Goal: Transaction & Acquisition: Purchase product/service

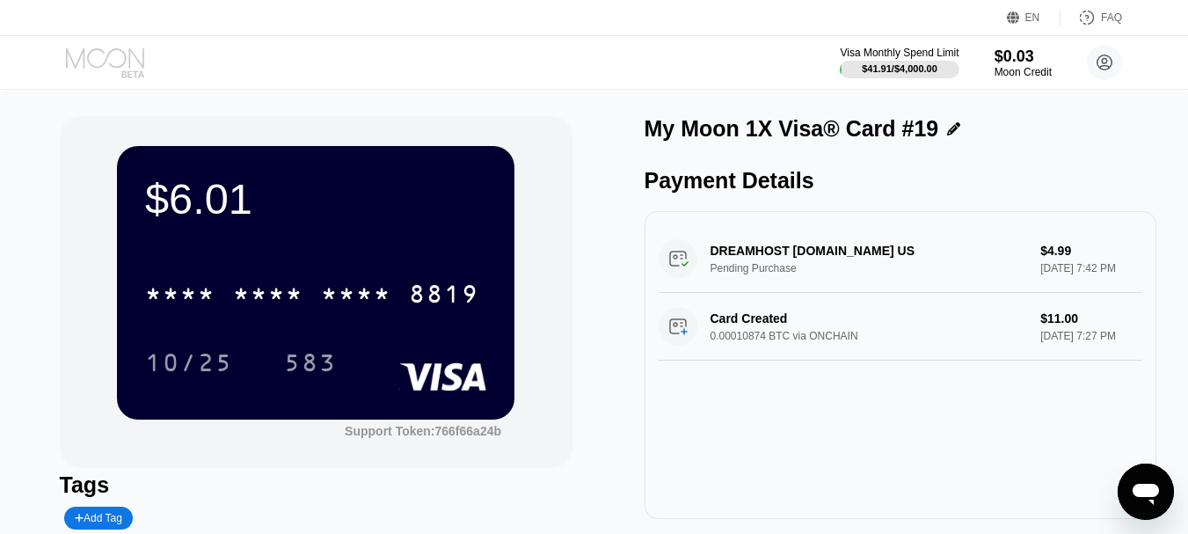
click at [120, 59] on icon at bounding box center [107, 62] width 82 height 31
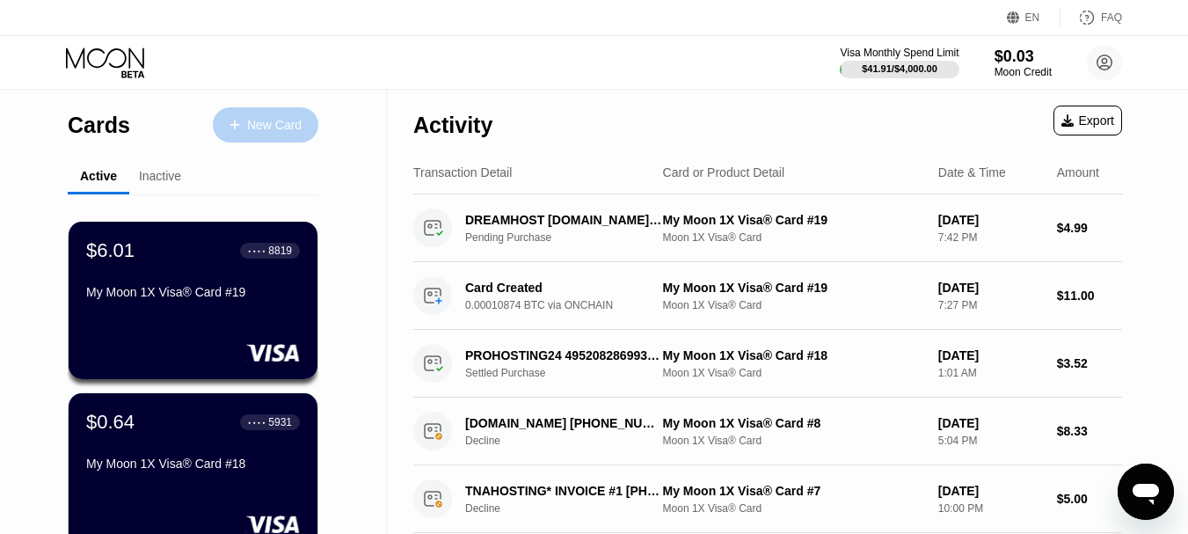
click at [268, 120] on div "New Card" at bounding box center [274, 125] width 55 height 15
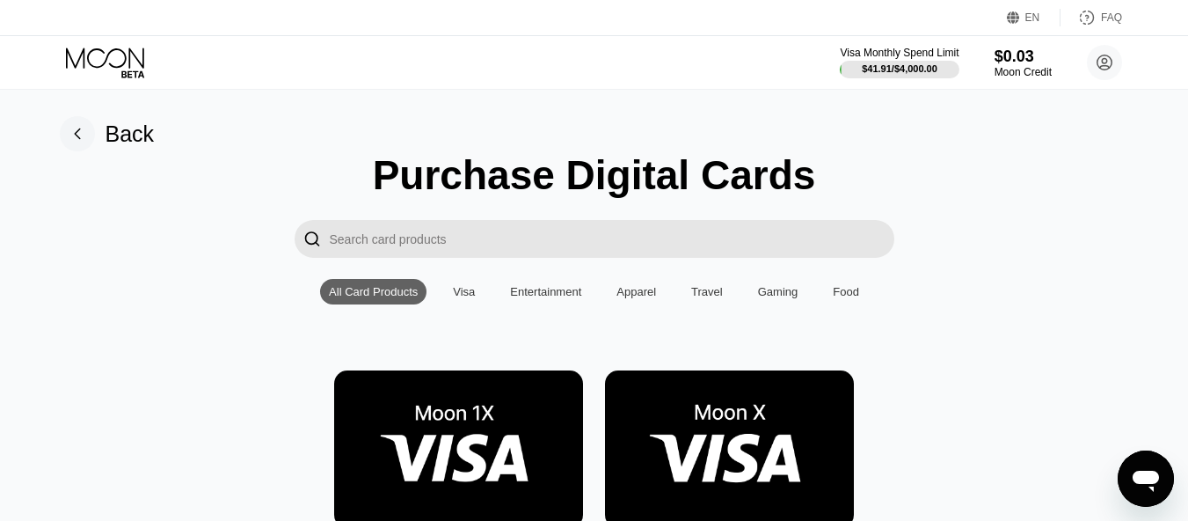
click at [426, 237] on input "Search card products" at bounding box center [612, 239] width 564 height 38
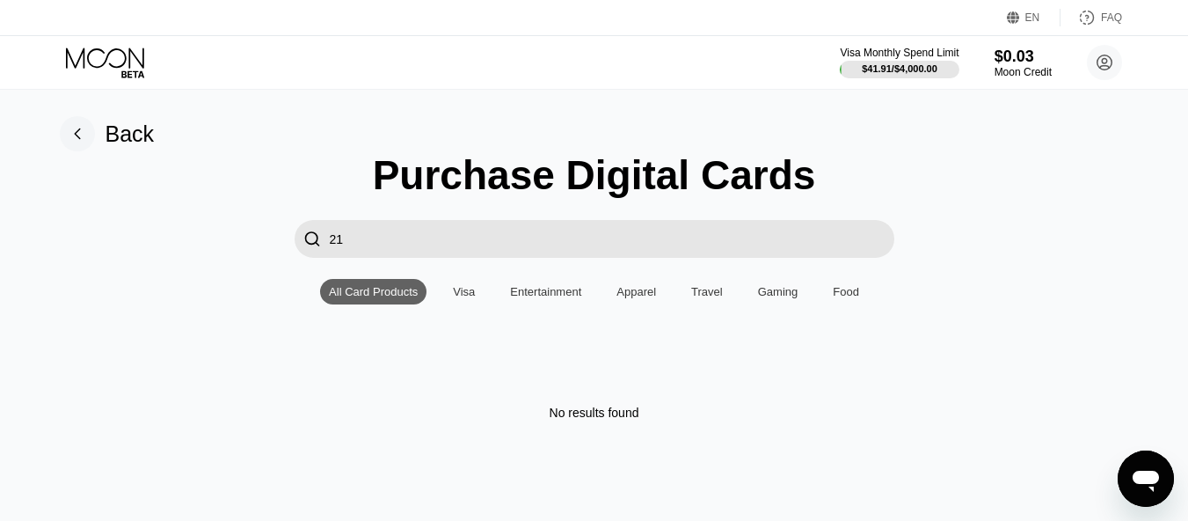
type input "21"
click at [75, 135] on icon at bounding box center [77, 134] width 5 height 10
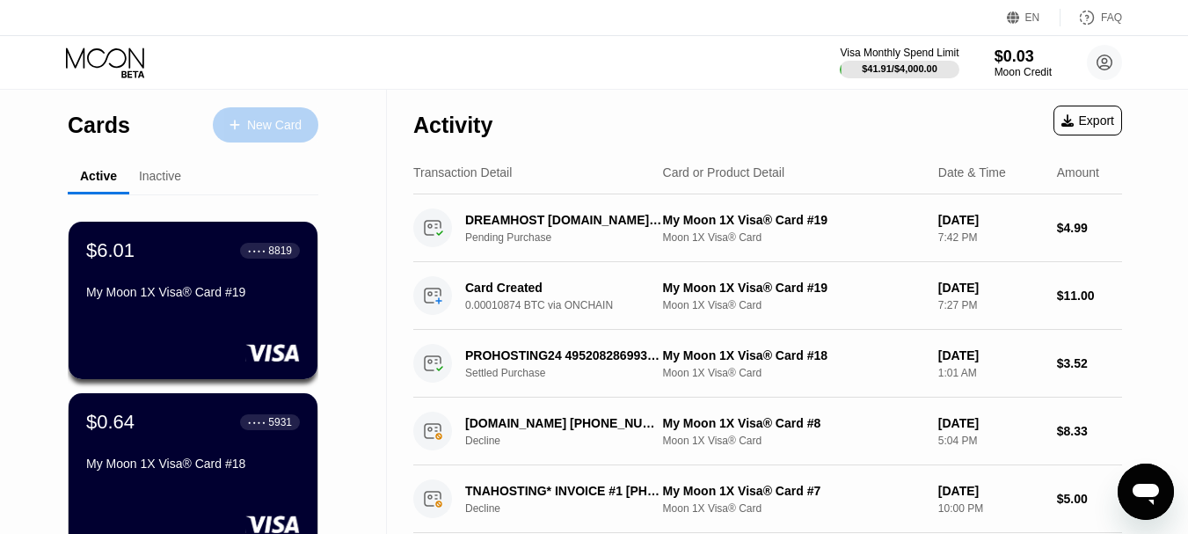
click at [263, 132] on div "New Card" at bounding box center [274, 125] width 55 height 15
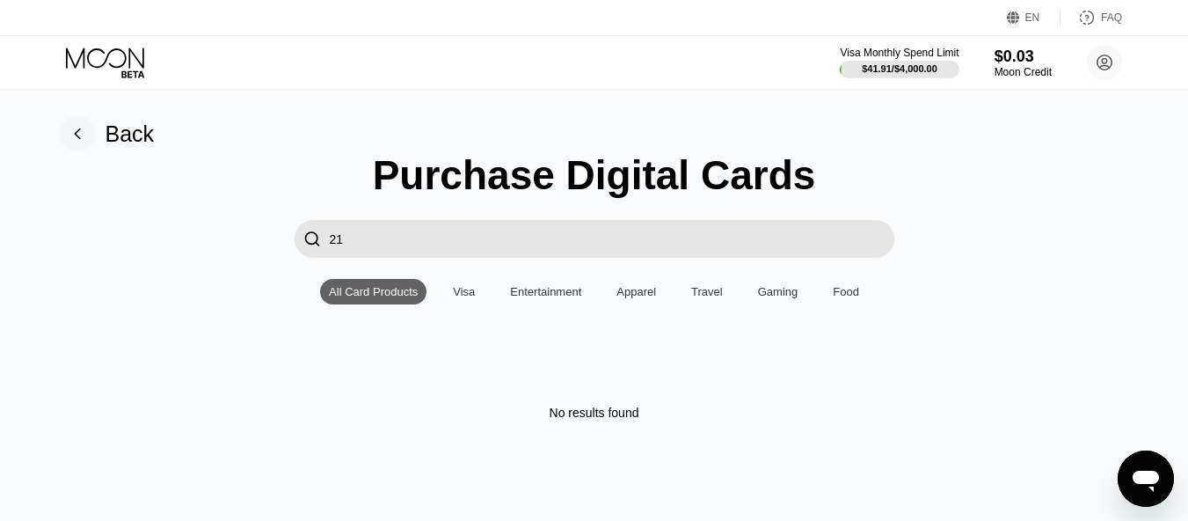
click at [469, 298] on div "Visa" at bounding box center [464, 291] width 22 height 13
click at [368, 298] on div "All Card Products" at bounding box center [373, 291] width 89 height 13
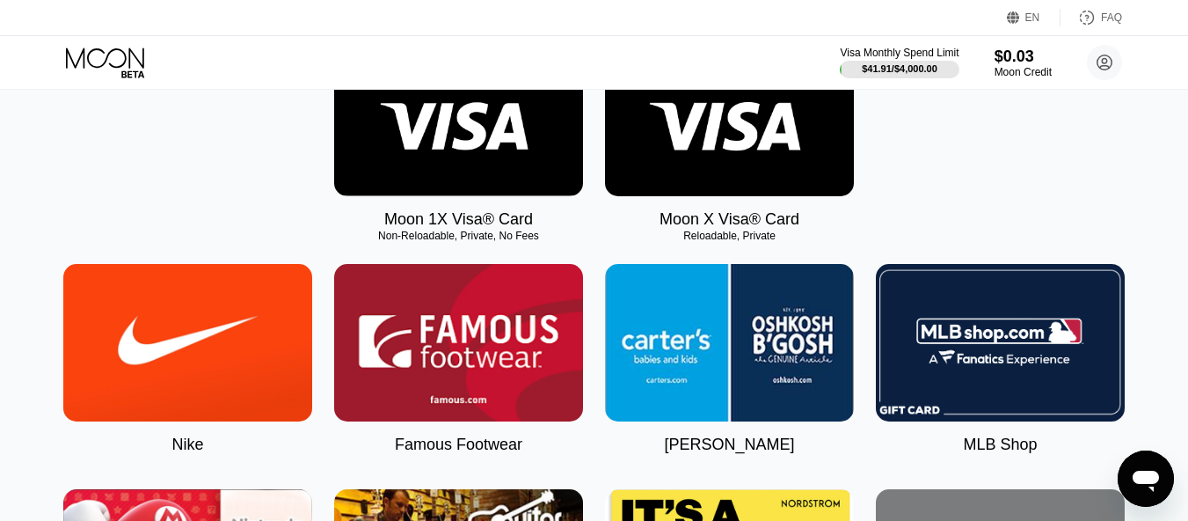
scroll to position [379, 0]
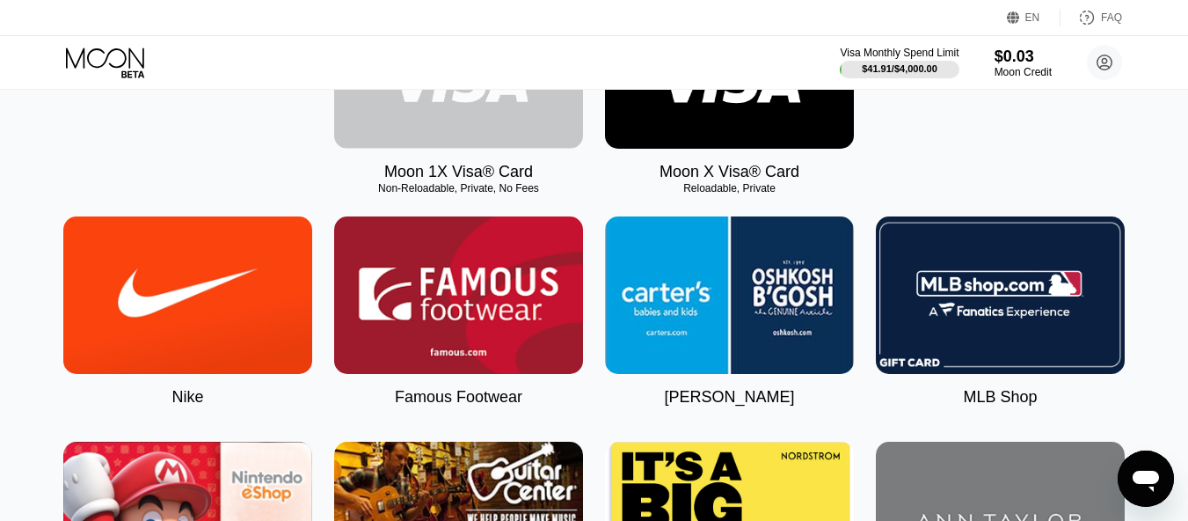
click at [451, 149] on img at bounding box center [458, 69] width 249 height 157
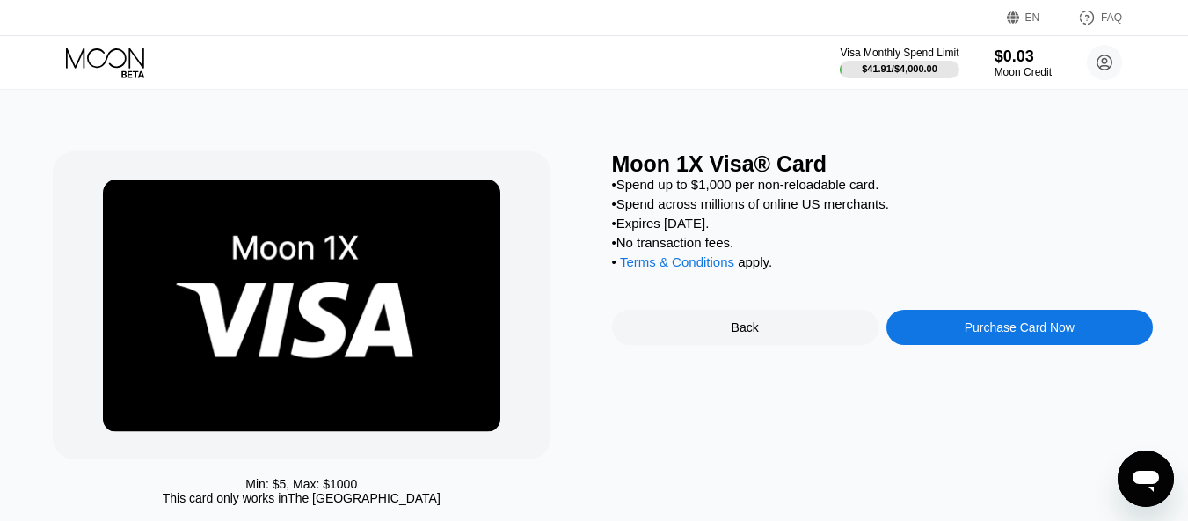
click at [998, 334] on div "Purchase Card Now" at bounding box center [1020, 327] width 110 height 14
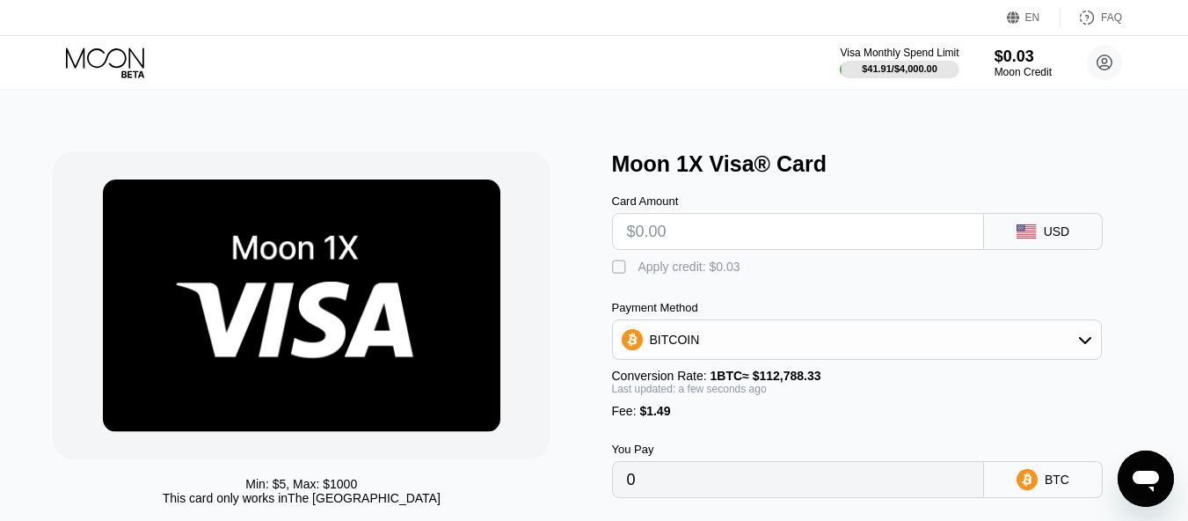
click at [644, 237] on input "text" at bounding box center [798, 231] width 342 height 35
type input "$2"
type input "0.00003095"
type input "$21"
type input "0.00019941"
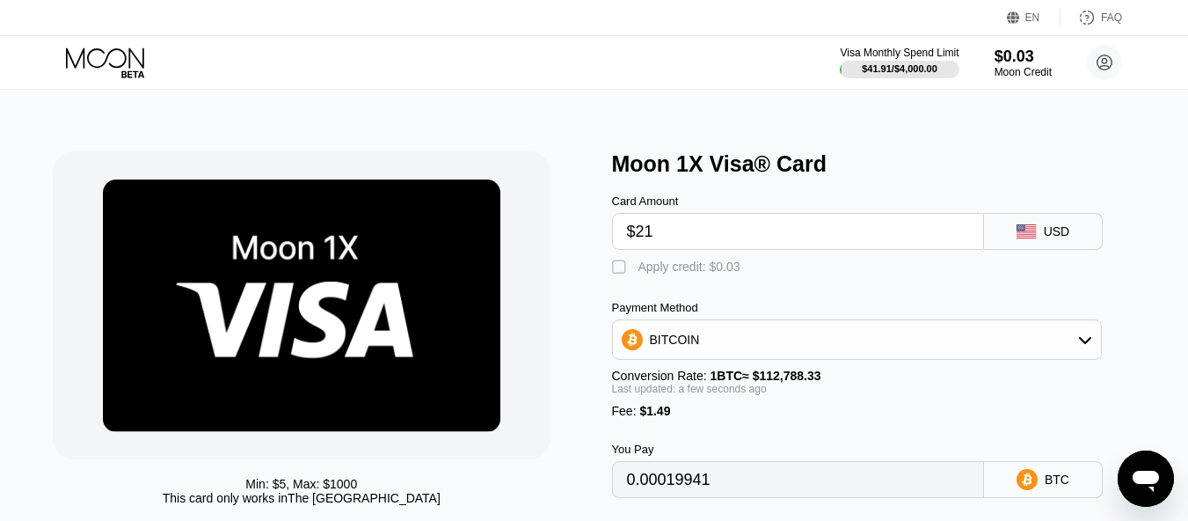
type input "$2"
type input "0.00003095"
type input "$20"
type input "0.00019054"
type input "$20"
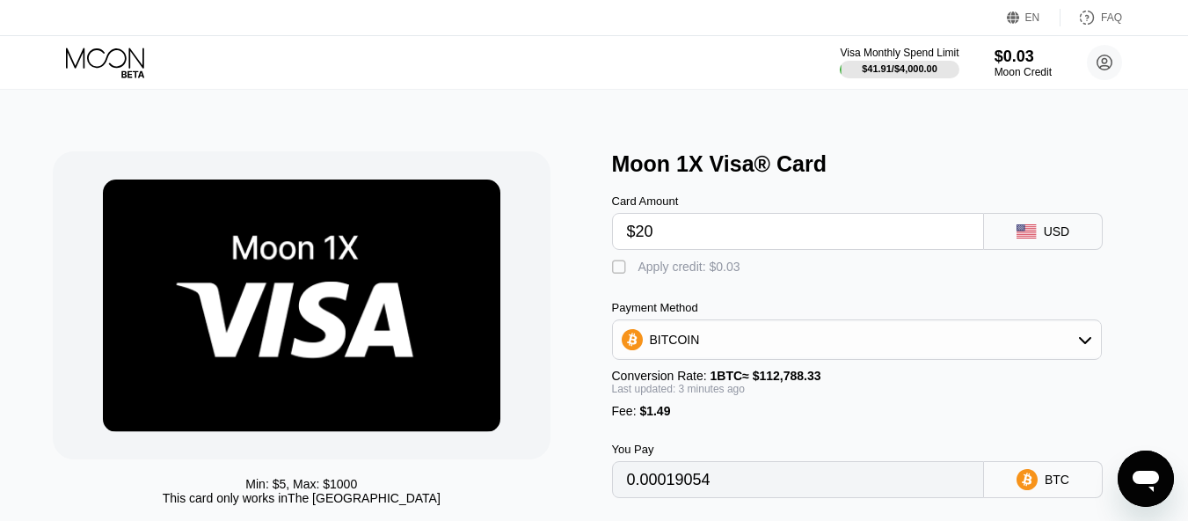
type input "0.00019059"
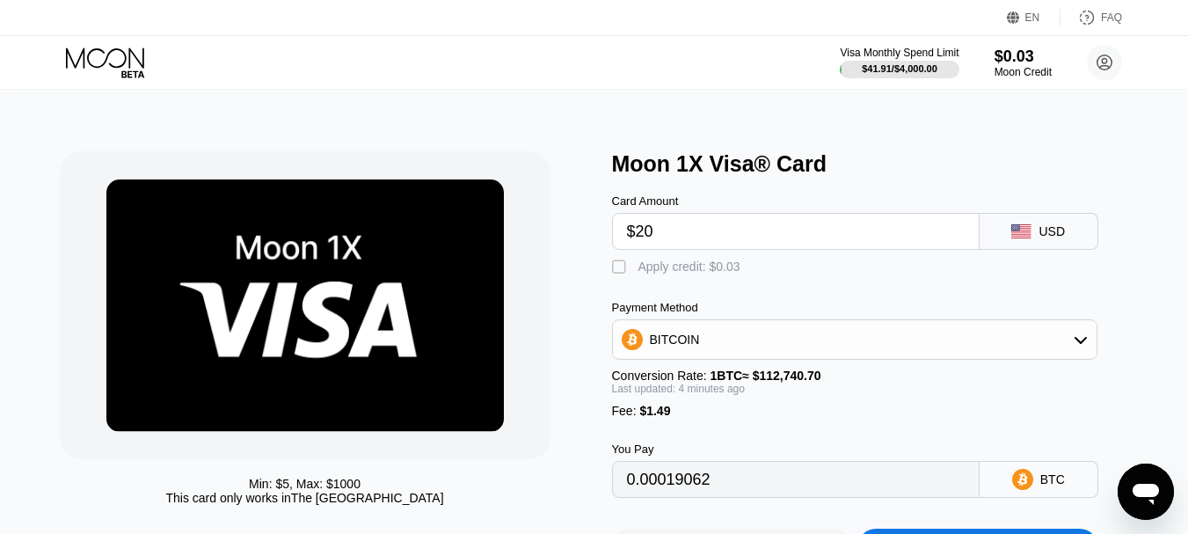
type input "0.00019064"
type input "0.00019086"
type input "0.00019116"
type input "0.00019106"
type input "0.00019101"
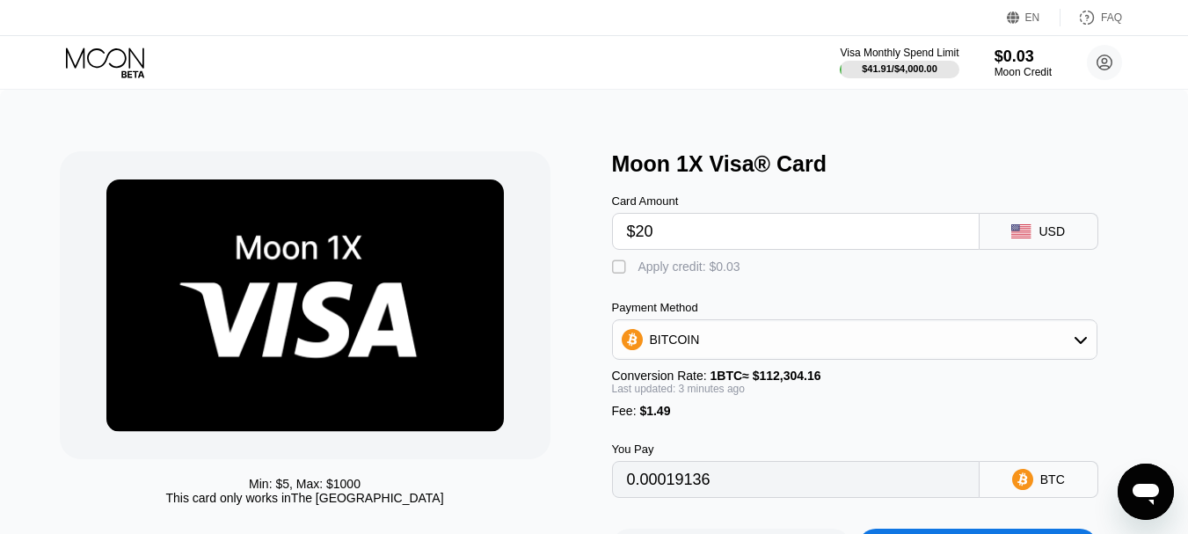
type input "0.00019143"
type input "0.00019146"
type input "0.00019120"
type input "0.00019126"
type input "0.00019118"
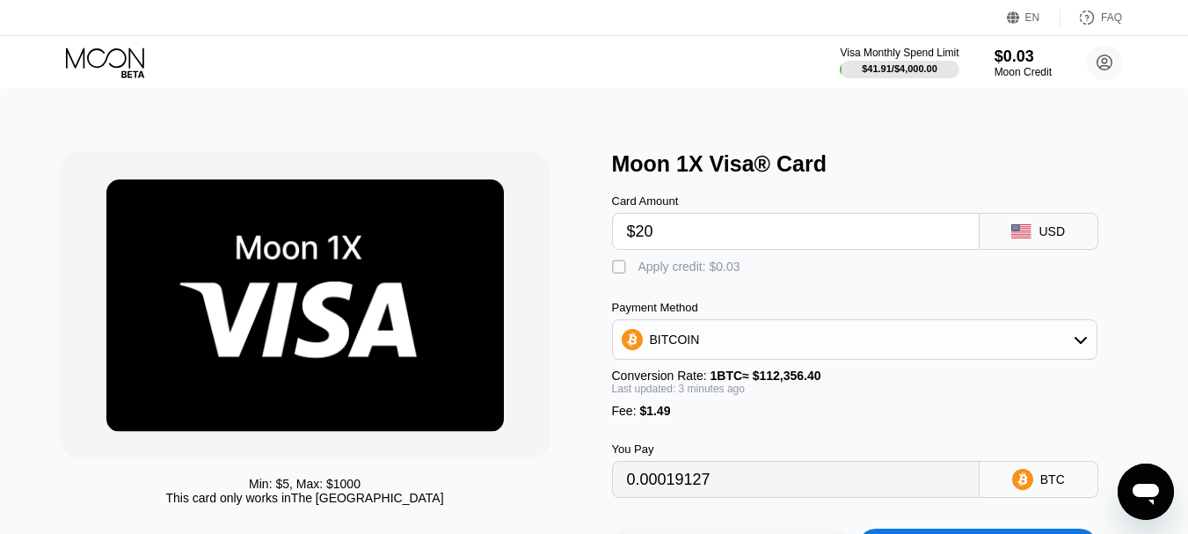
type input "0.00019124"
type input "0.00019162"
type input "0.00019196"
type input "0.00019225"
type input "0.00019185"
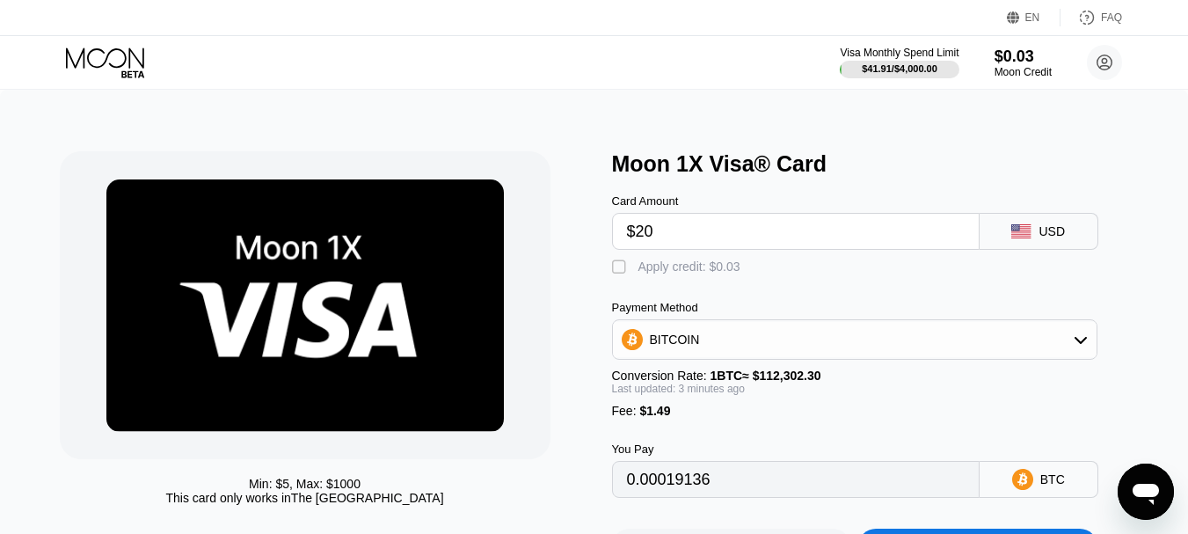
type input "0.00019105"
type input "0.00019147"
type input "0.00019148"
type input "0.00019167"
type input "0.00019128"
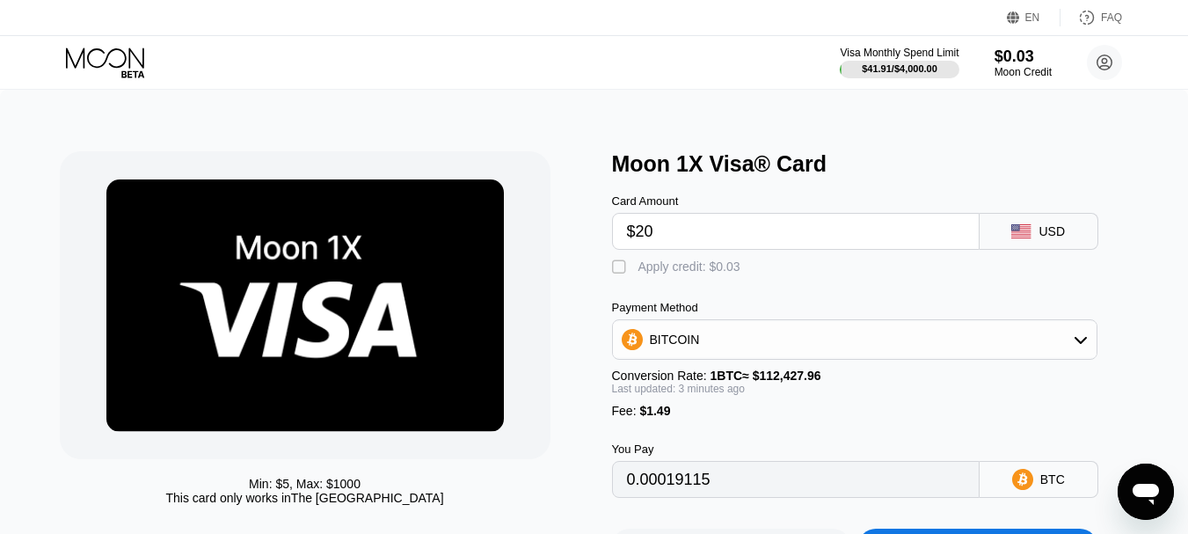
type input "0.00019113"
type input "0.00019102"
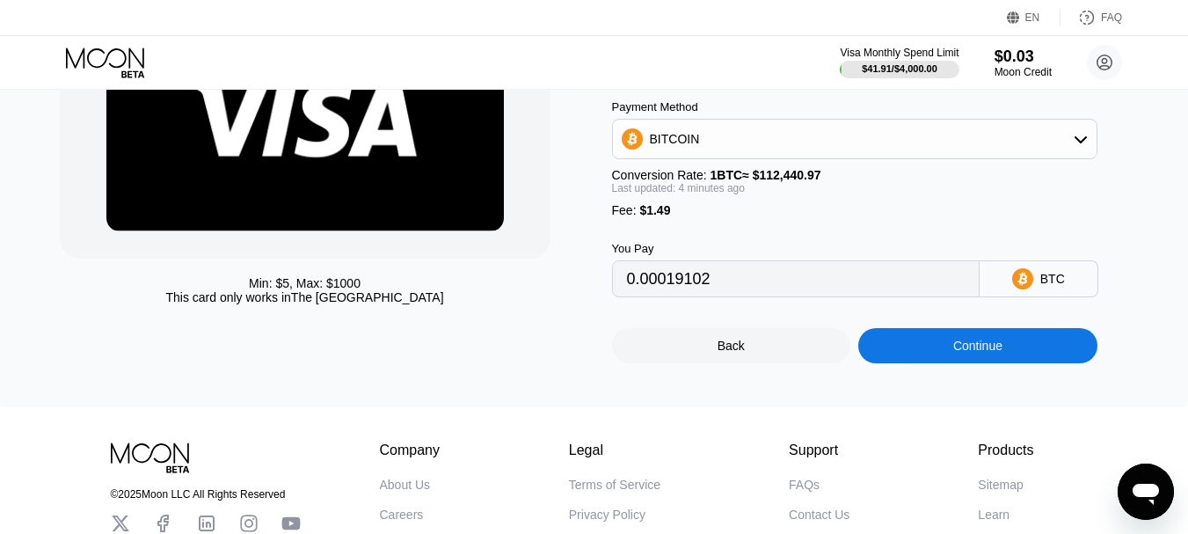
scroll to position [216, 0]
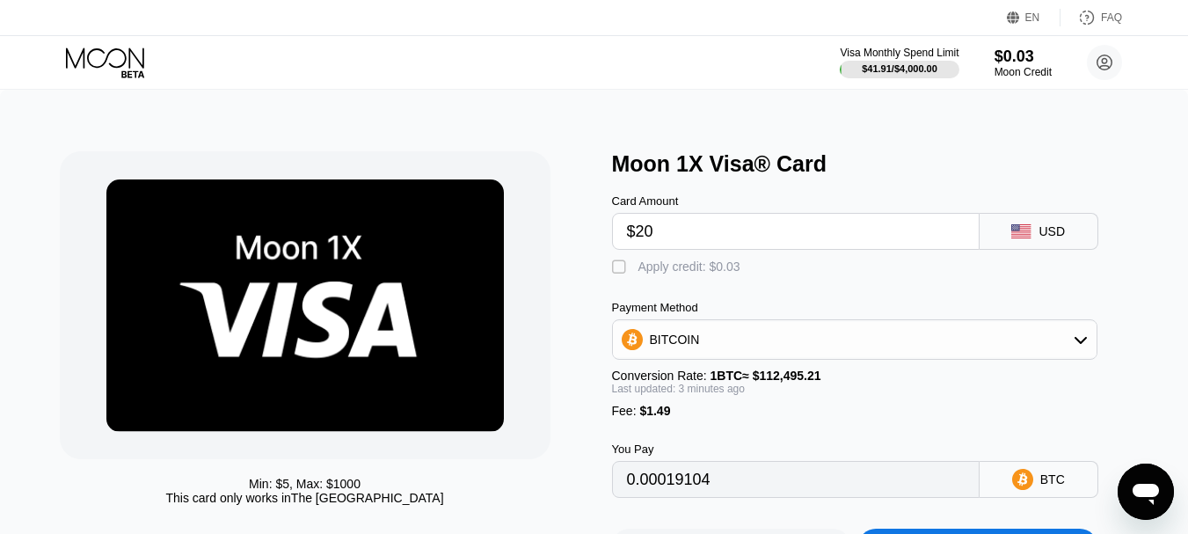
type input "0.00019100"
type input "0.00019108"
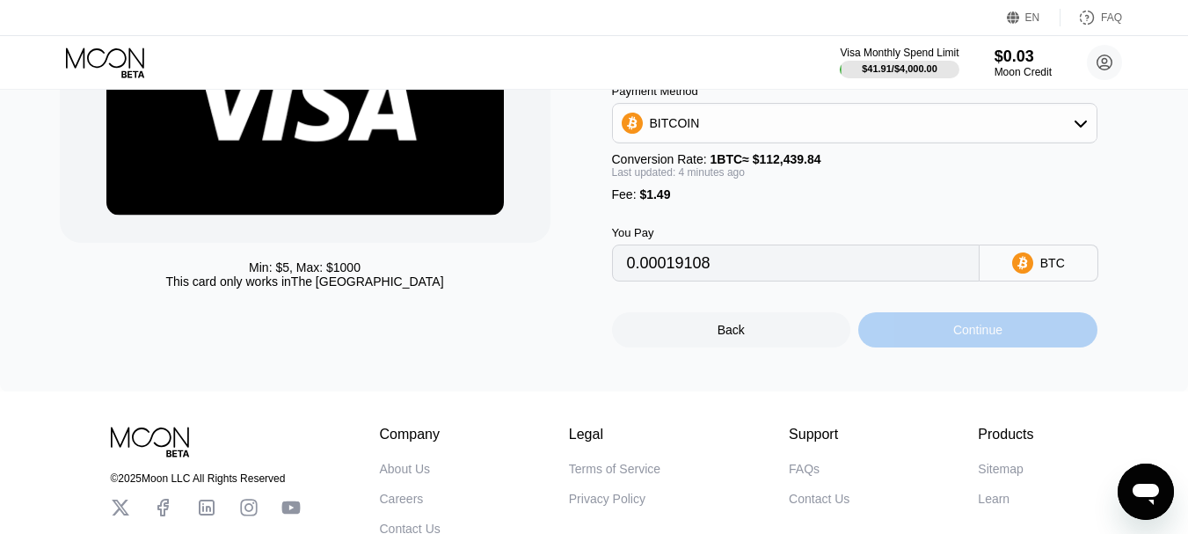
click at [979, 337] on div "Continue" at bounding box center [977, 330] width 49 height 14
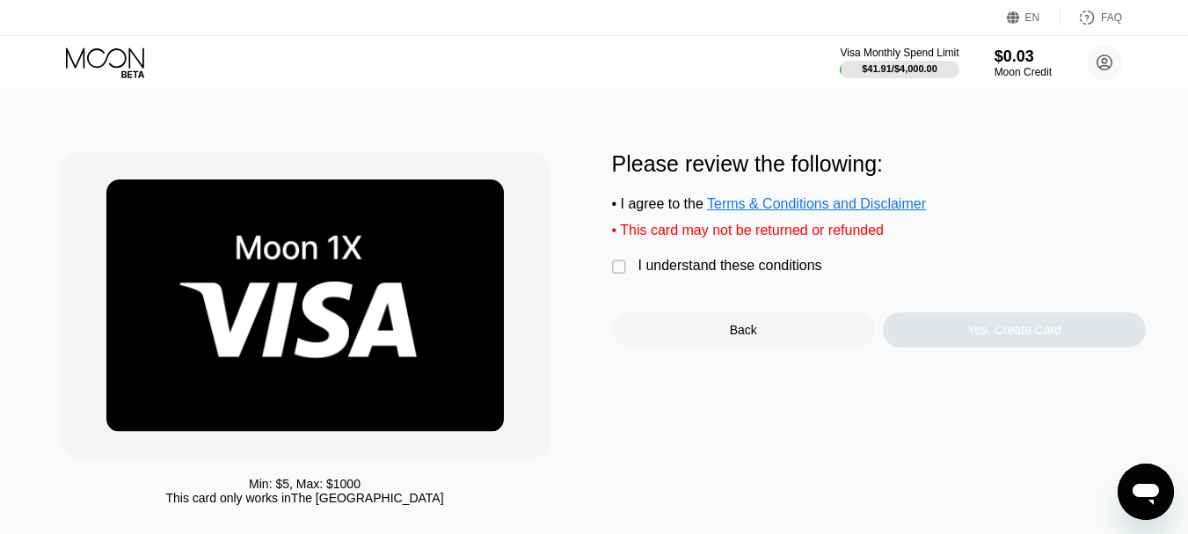
click at [623, 274] on div "" at bounding box center [621, 267] width 18 height 18
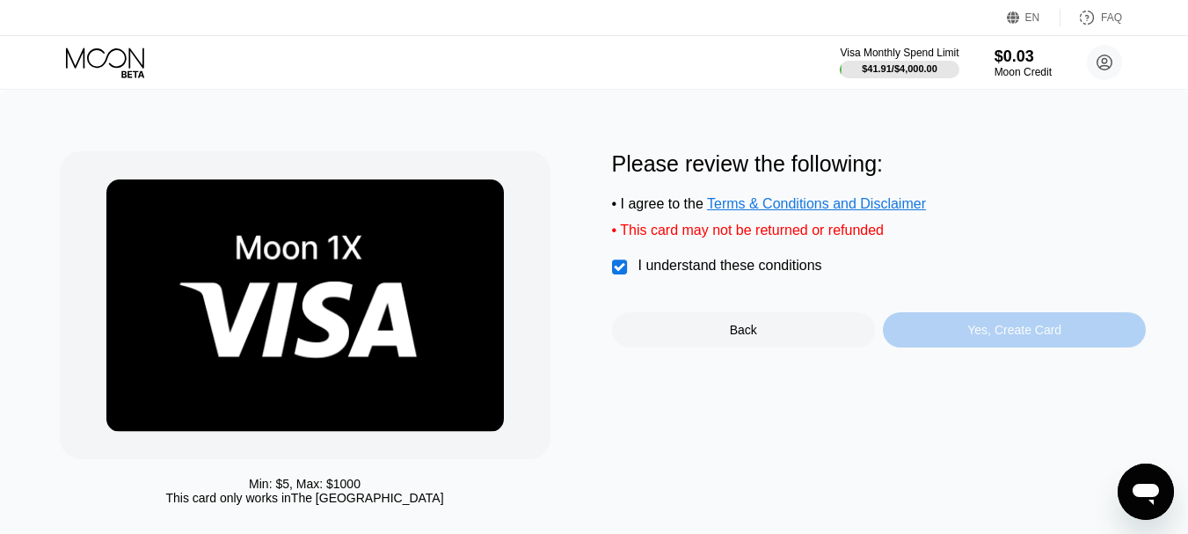
click at [1023, 337] on div "Yes, Create Card" at bounding box center [1014, 330] width 94 height 14
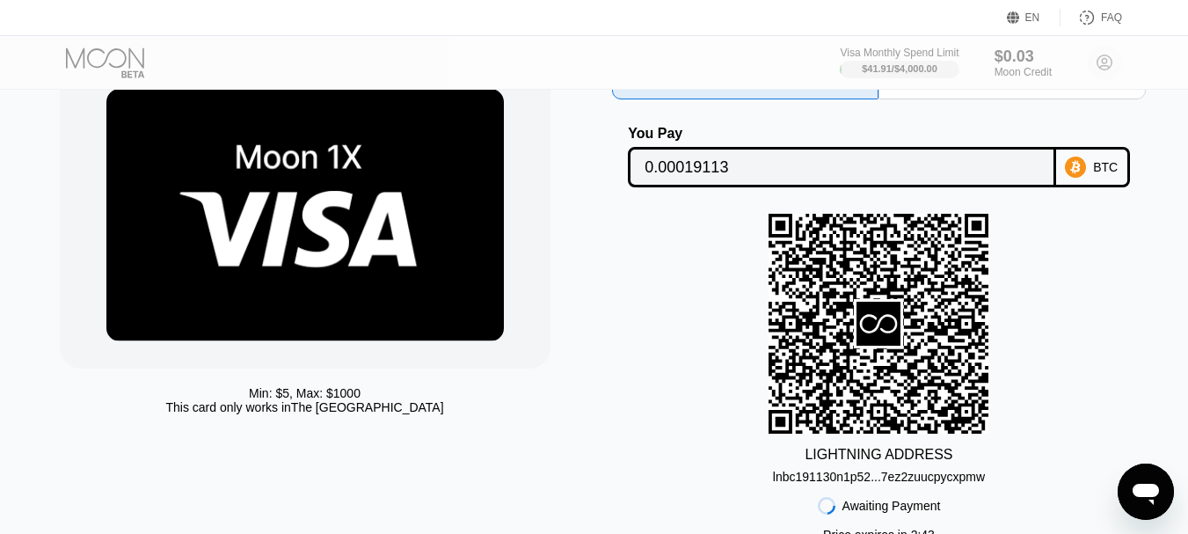
scroll to position [62, 0]
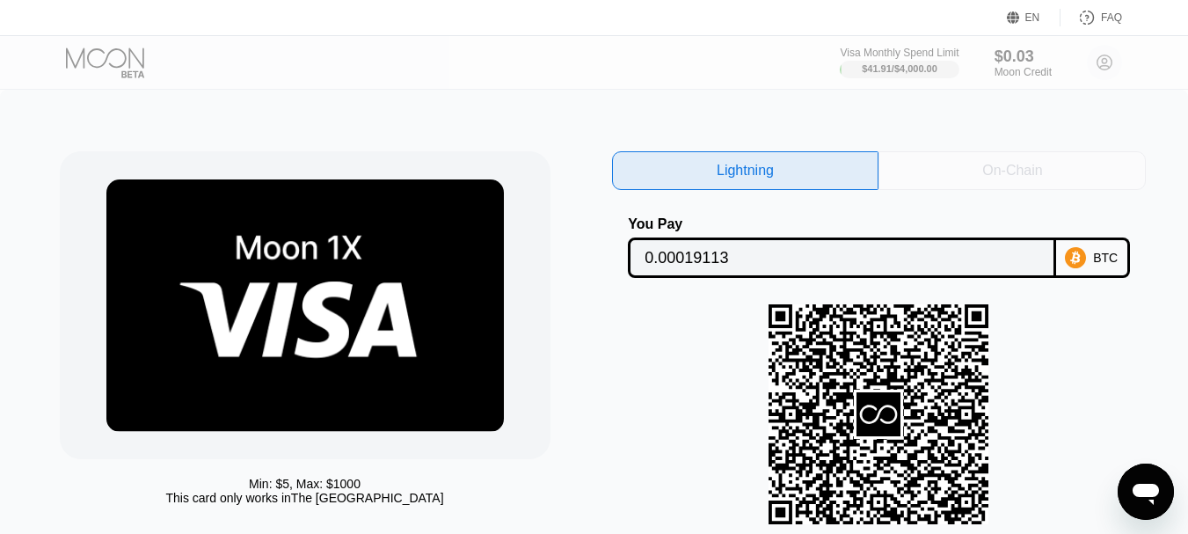
click at [1002, 171] on div "On-Chain" at bounding box center [1012, 171] width 60 height 18
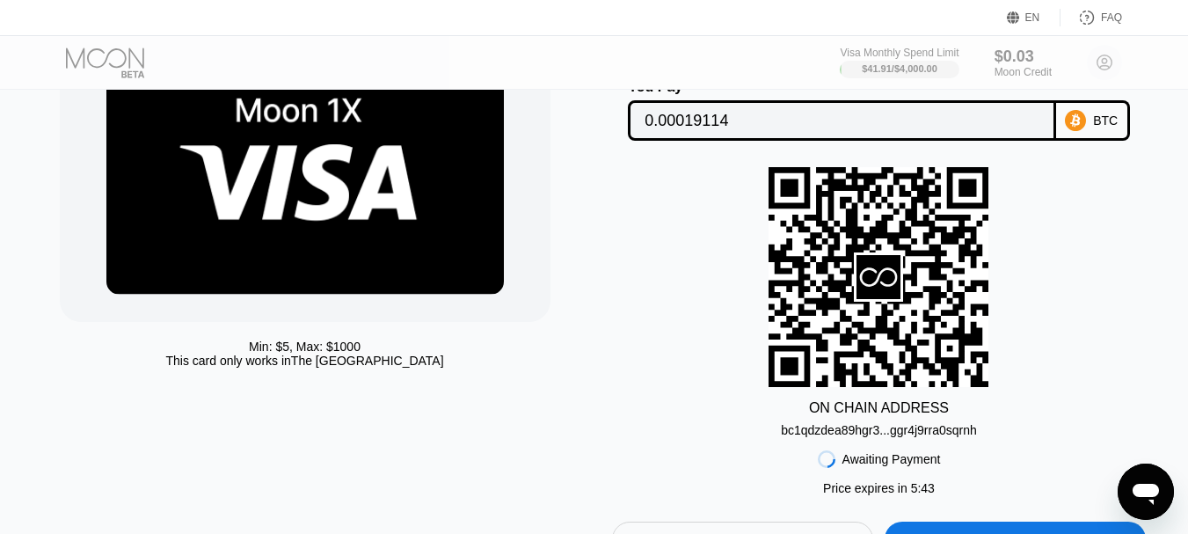
scroll to position [126, 0]
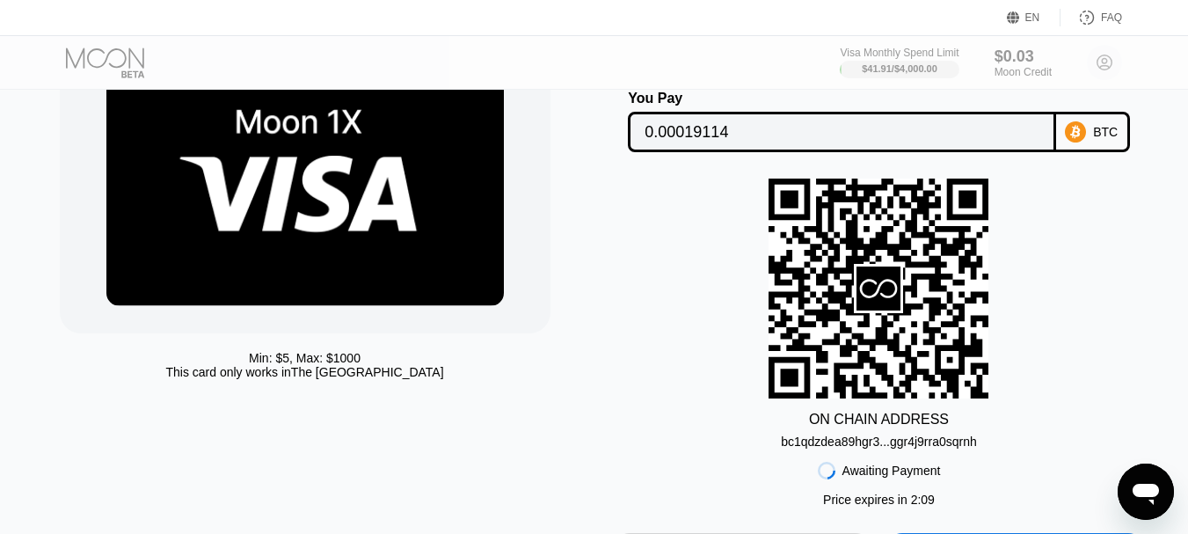
scroll to position [126, 0]
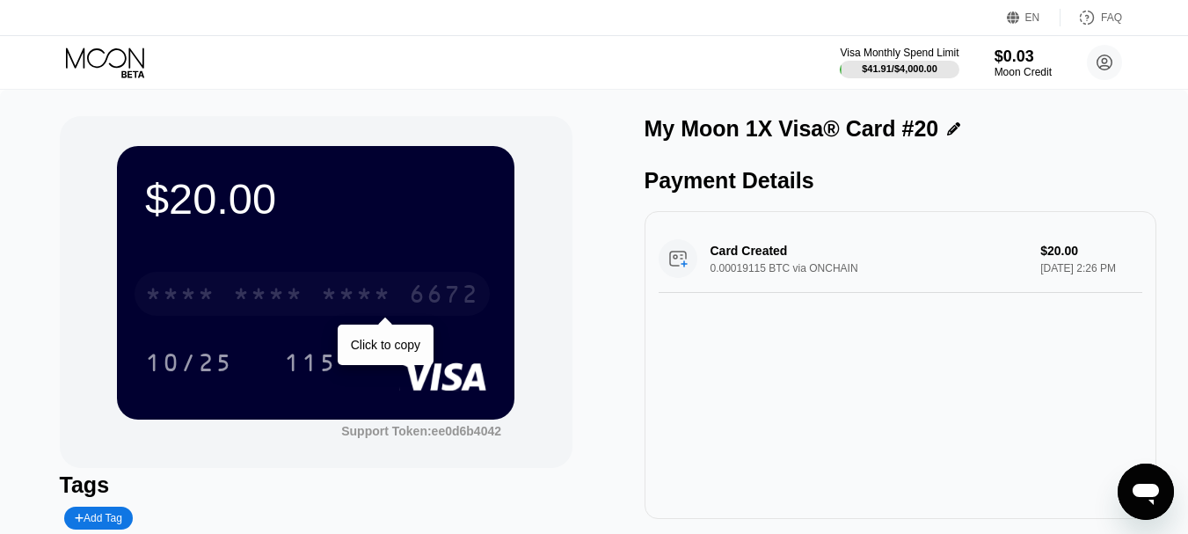
click at [328, 297] on div "* * * *" at bounding box center [356, 296] width 70 height 28
click at [310, 295] on div "4513 6500 2368 6672" at bounding box center [312, 294] width 355 height 44
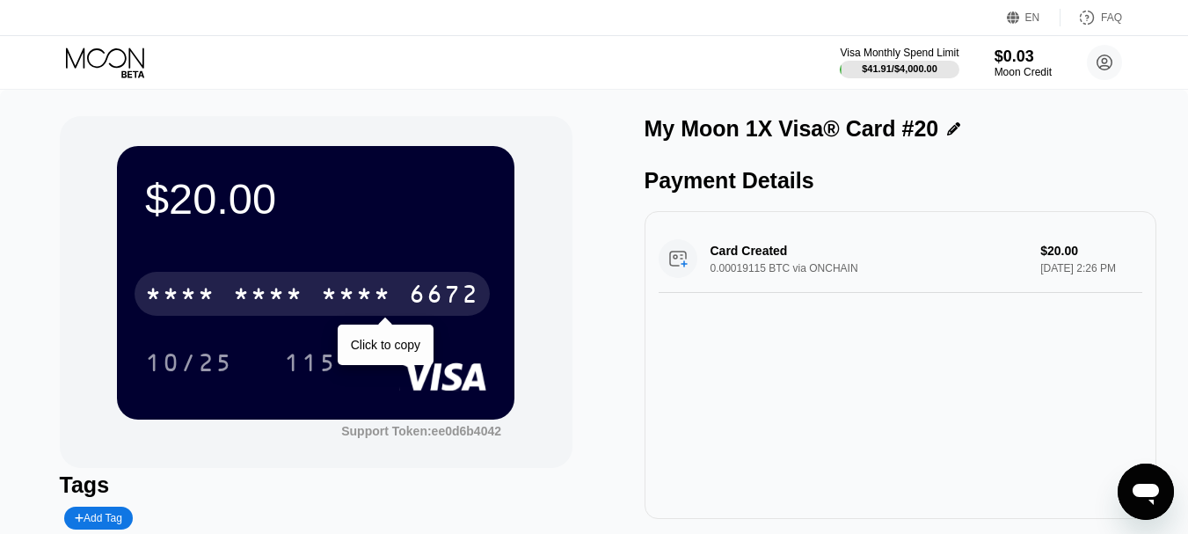
click at [307, 292] on div "* * * * * * * * * * * * 6672" at bounding box center [312, 294] width 355 height 44
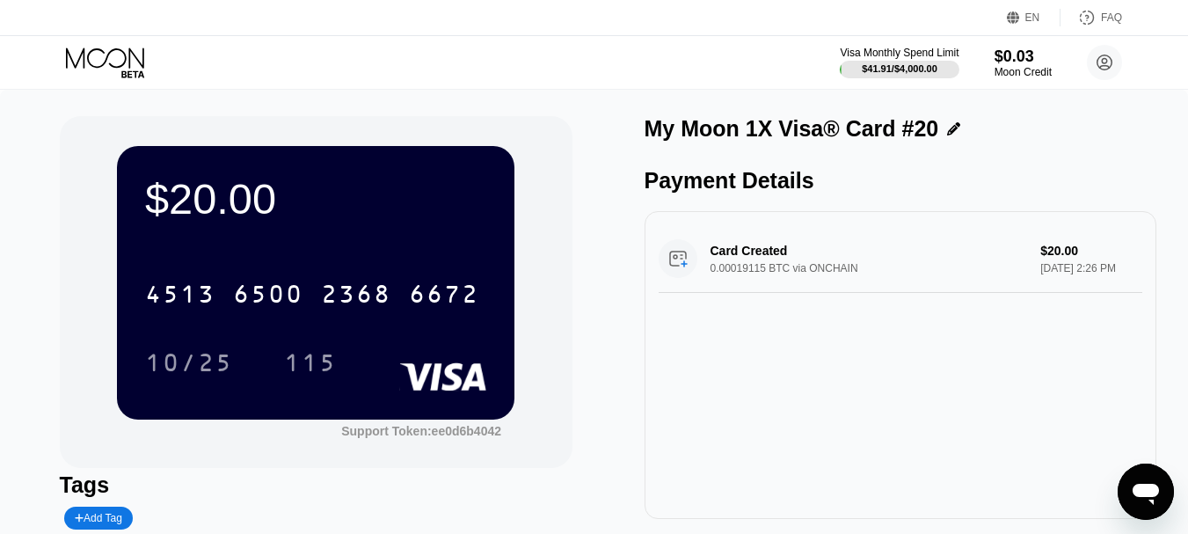
click at [108, 61] on icon at bounding box center [107, 62] width 82 height 31
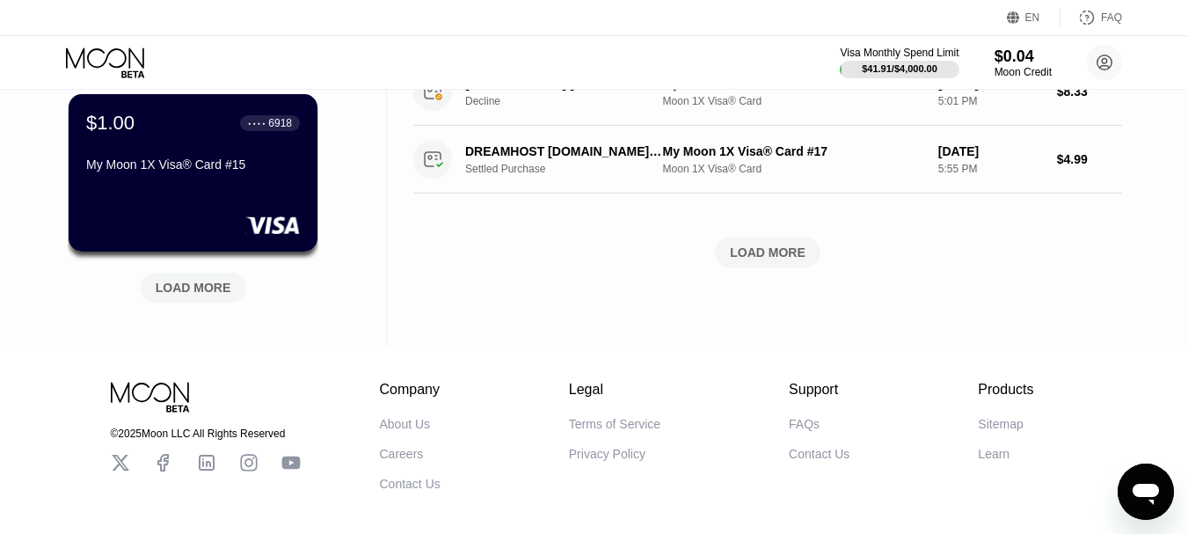
scroll to position [819, 0]
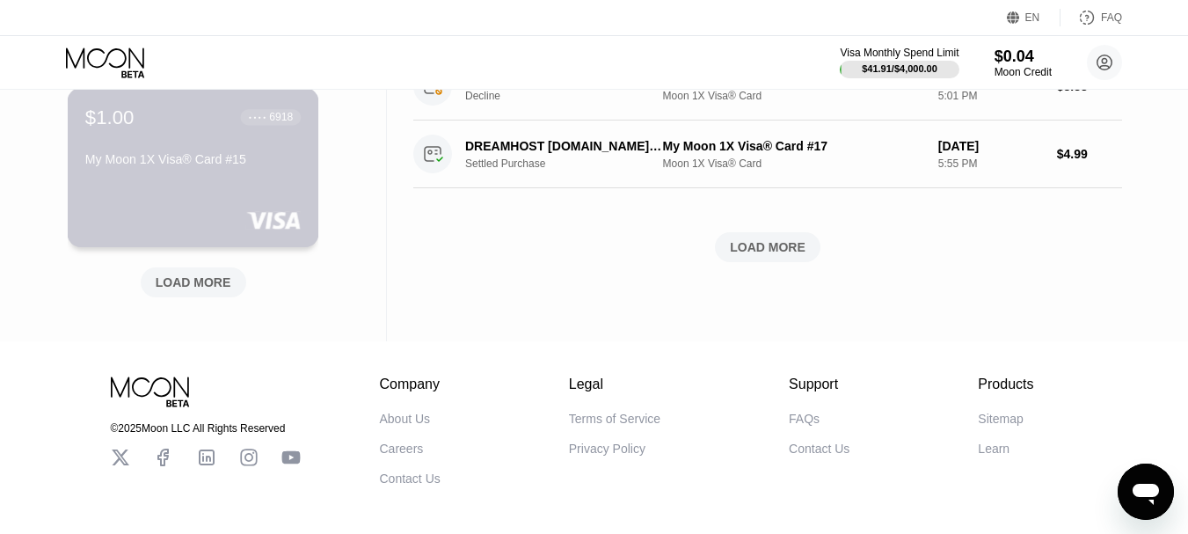
click at [175, 161] on div "My Moon 1X Visa® Card #15" at bounding box center [192, 159] width 215 height 14
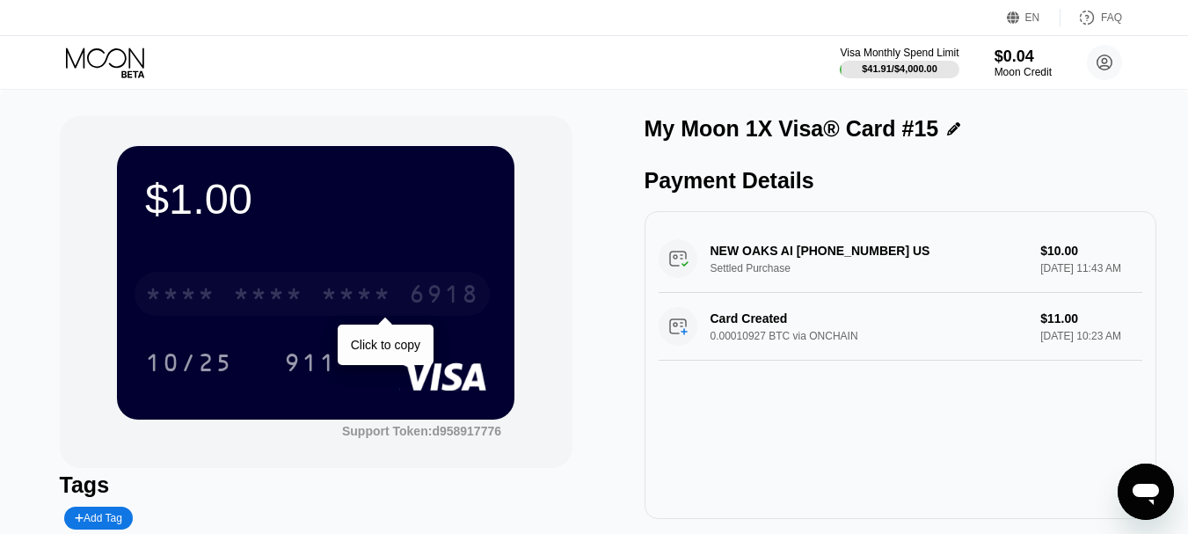
click at [285, 292] on div "* * * *" at bounding box center [268, 296] width 70 height 28
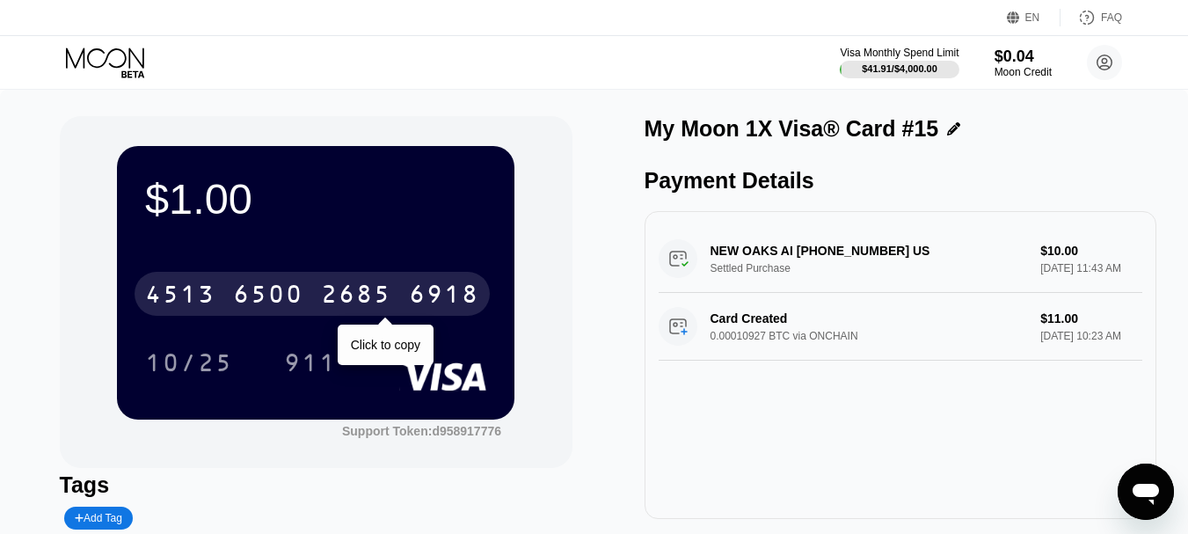
click at [319, 297] on div "4513 6500 2685 6918" at bounding box center [312, 294] width 355 height 44
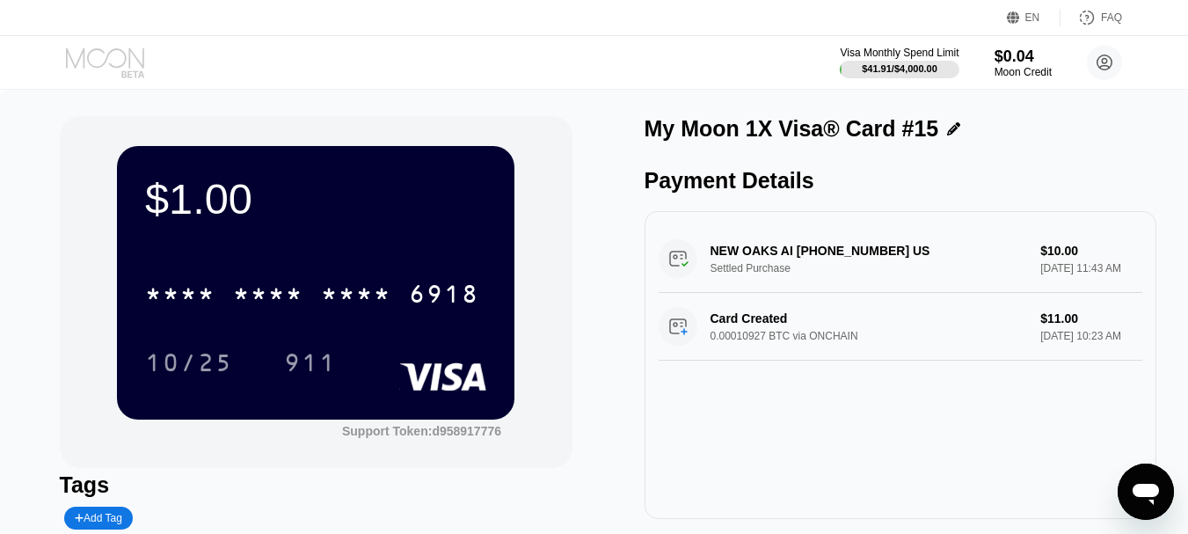
click at [123, 56] on icon at bounding box center [107, 62] width 82 height 31
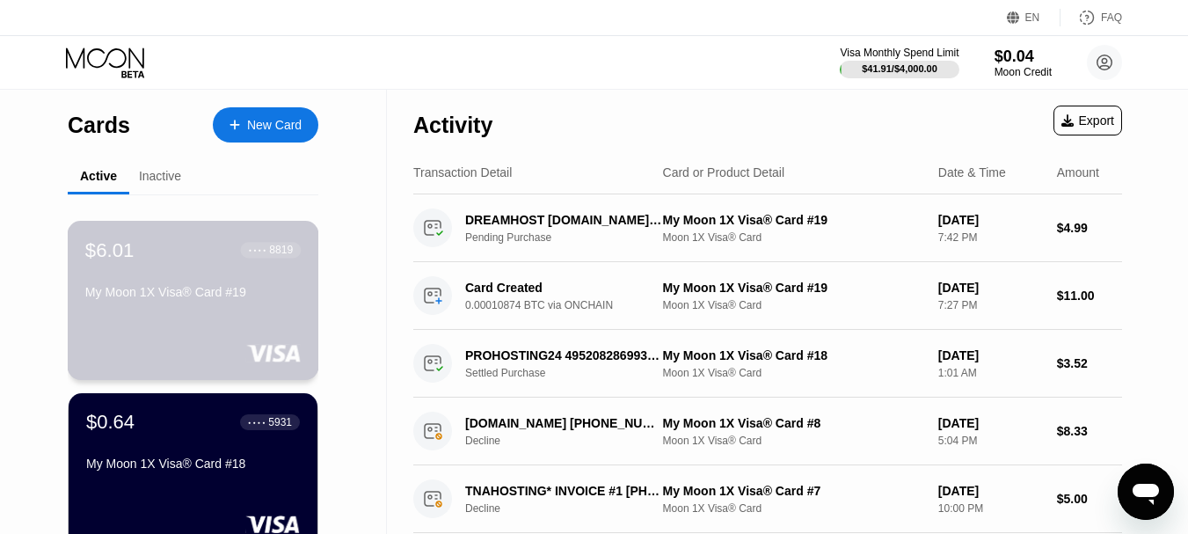
click at [178, 297] on div "My Moon 1X Visa® Card #19" at bounding box center [192, 292] width 215 height 14
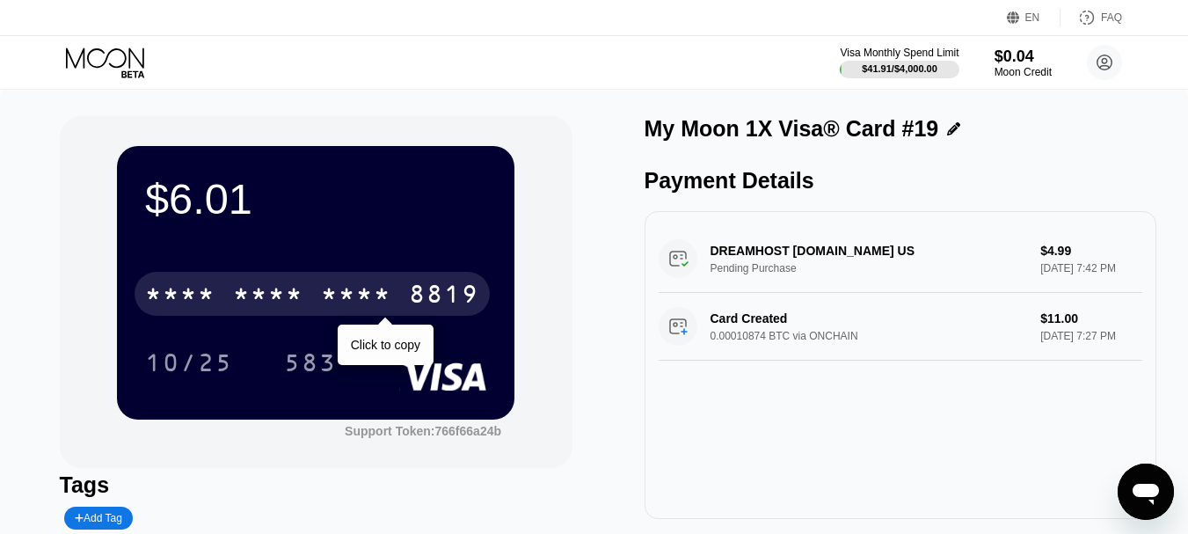
click at [260, 287] on div "* * * *" at bounding box center [268, 296] width 70 height 28
